Goal: Information Seeking & Learning: Learn about a topic

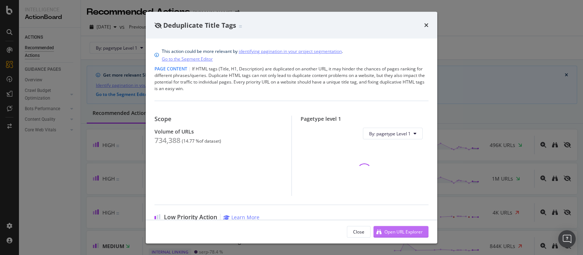
click at [408, 203] on div "Open URL Explorer" at bounding box center [403, 231] width 38 height 6
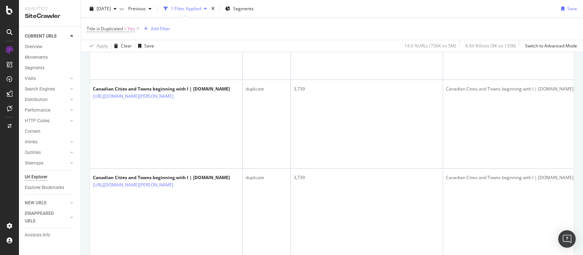
scroll to position [2186, 0]
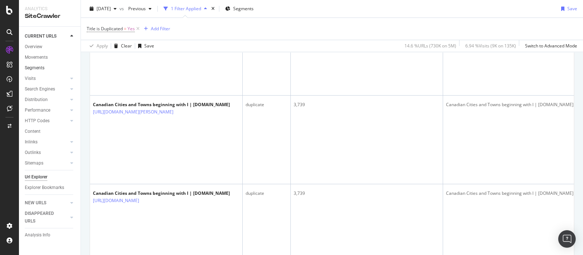
click at [45, 68] on link "Segments" at bounding box center [50, 68] width 51 height 8
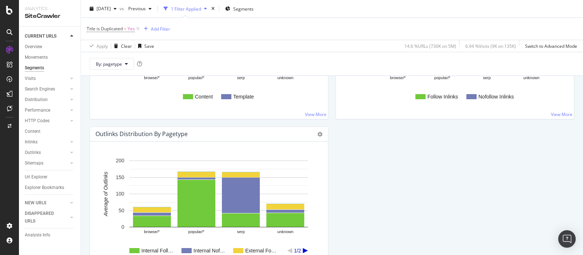
scroll to position [915, 0]
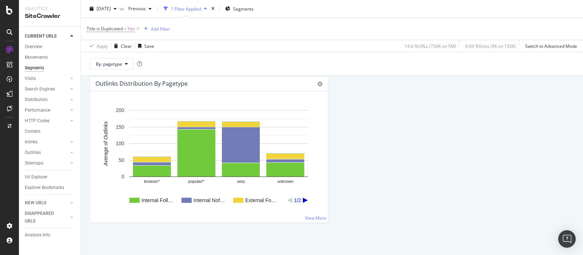
click at [303, 197] on icon "A chart." at bounding box center [305, 199] width 5 height 5
